Goal: Transaction & Acquisition: Book appointment/travel/reservation

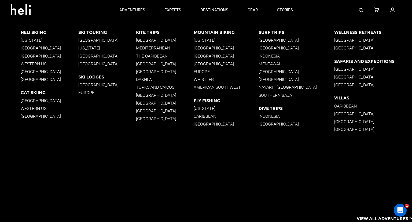
click at [33, 73] on p "[GEOGRAPHIC_DATA]" at bounding box center [50, 71] width 58 height 5
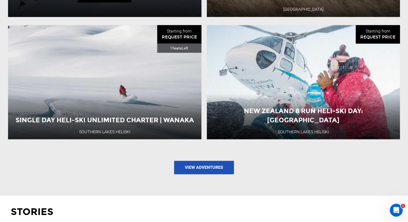
scroll to position [751, 0]
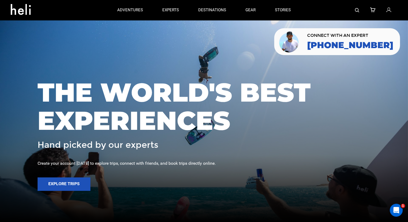
click at [355, 9] on img at bounding box center [357, 10] width 4 height 4
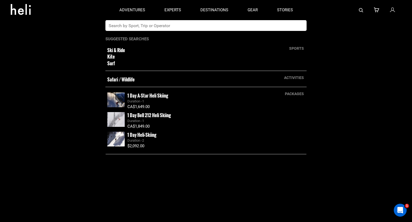
click at [229, 27] on input "text" at bounding box center [200, 25] width 190 height 11
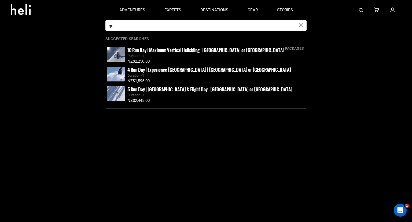
type input "q"
type input "[PERSON_NAME]"
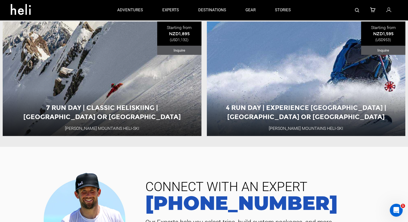
scroll to position [188, 0]
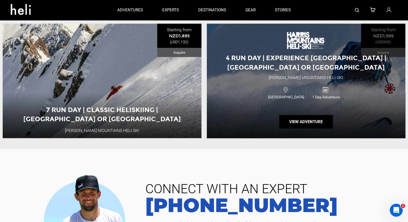
click at [254, 77] on div "4 Run Day | Experience [GEOGRAPHIC_DATA] | [GEOGRAPHIC_DATA] or [GEOGRAPHIC_DAT…" at bounding box center [306, 81] width 199 height 114
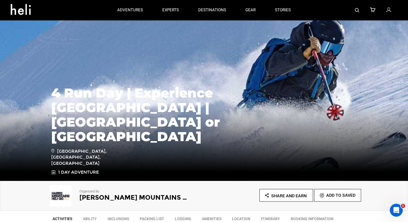
click at [356, 7] on link at bounding box center [357, 10] width 4 height 20
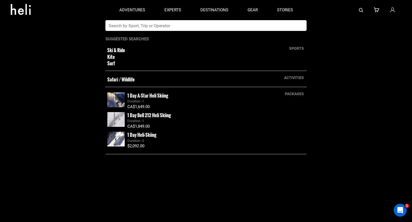
click at [177, 31] on input "text" at bounding box center [200, 25] width 190 height 11
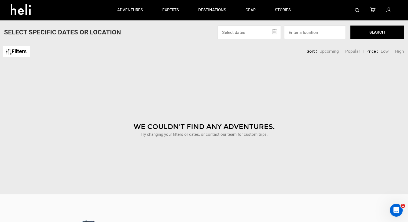
click at [357, 10] on img at bounding box center [357, 10] width 4 height 4
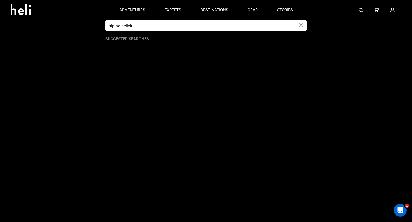
click at [216, 25] on input "alpine heliski" at bounding box center [200, 25] width 190 height 11
click at [216, 25] on input "alpine heliskis" at bounding box center [200, 25] width 190 height 11
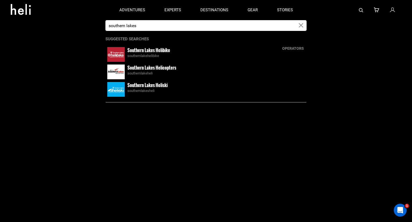
type input "southern lakes"
click at [155, 86] on small "Southern Lakes Heliski" at bounding box center [147, 85] width 40 height 7
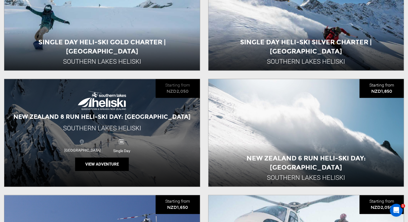
scroll to position [402, 0]
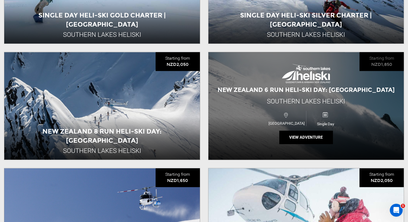
click at [276, 79] on div "New Zealand 6 Run Heli-Ski Day: [GEOGRAPHIC_DATA] Southern Lakes [GEOGRAPHIC_DA…" at bounding box center [306, 105] width 196 height 107
